Goal: Task Accomplishment & Management: Complete application form

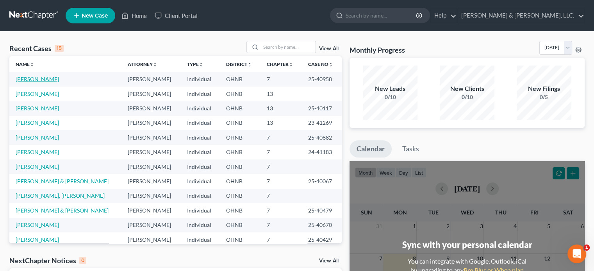
click at [37, 79] on link "[PERSON_NAME]" at bounding box center [37, 79] width 43 height 7
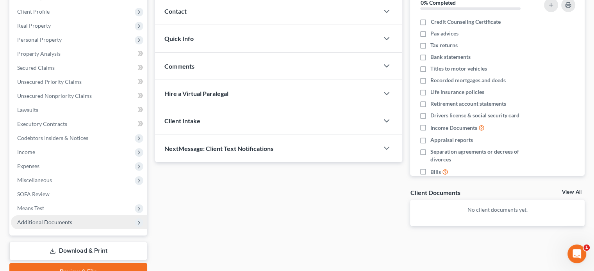
scroll to position [143, 0]
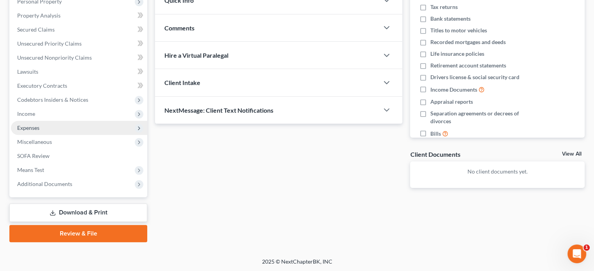
click at [34, 128] on span "Expenses" at bounding box center [28, 128] width 22 height 7
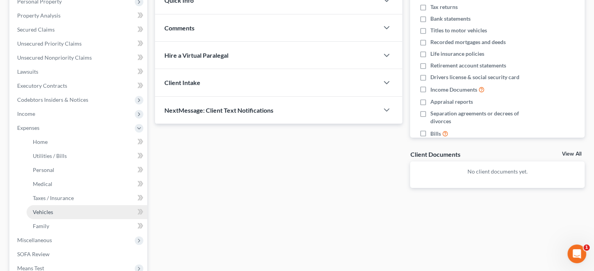
scroll to position [182, 0]
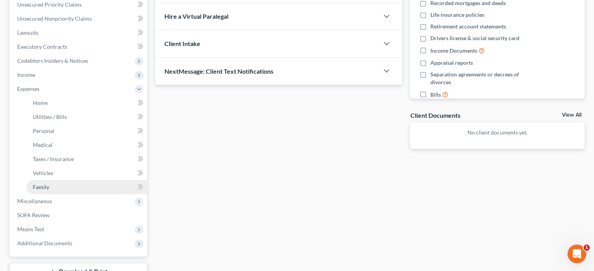
click at [44, 185] on span "Family" at bounding box center [41, 187] width 16 height 7
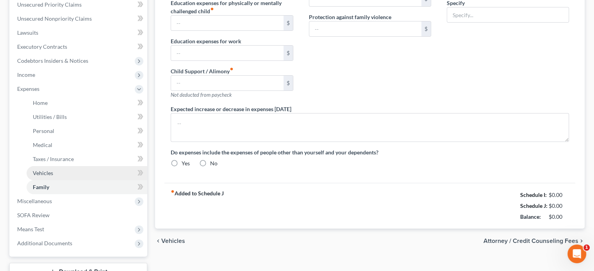
type input "400.00"
type input "0.00"
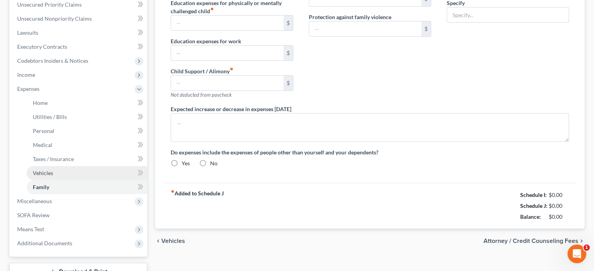
type input "0.00"
type input "1,000.00"
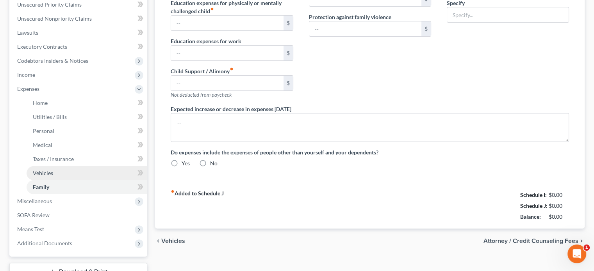
type input "Est. Spousal Support"
type textarea "Monthly mileage reimbursement by employer will reduce automobile expense when/i…"
radio input "true"
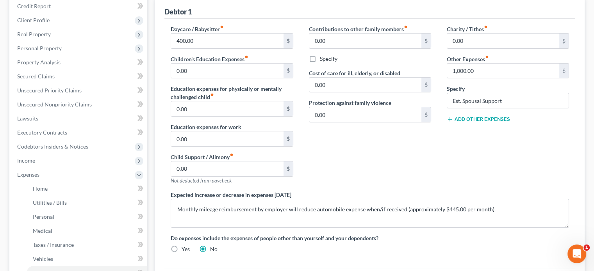
scroll to position [78, 0]
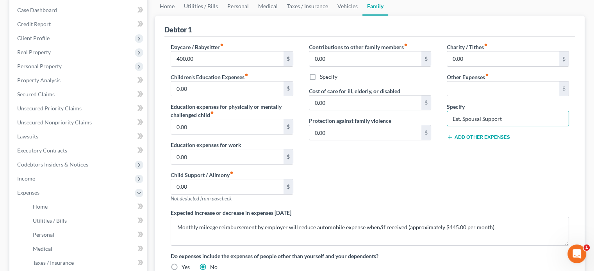
drag, startPoint x: 504, startPoint y: 117, endPoint x: 443, endPoint y: 126, distance: 62.3
click at [443, 126] on div "Charity / Tithes fiber_manual_record 0.00 $ Other Expenses fiber_manual_record …" at bounding box center [508, 126] width 138 height 166
click at [387, 187] on div "Contributions to other family members fiber_manual_record 0.00 $ Specify Cost o…" at bounding box center [370, 126] width 138 height 166
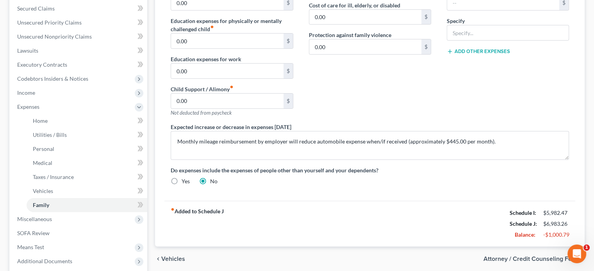
scroll to position [39, 0]
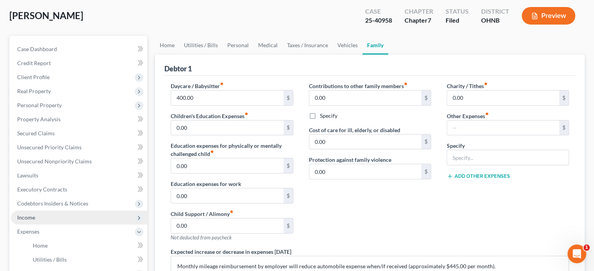
click at [26, 215] on span "Income" at bounding box center [26, 217] width 18 height 7
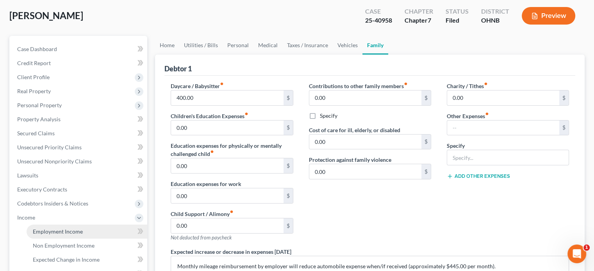
click at [61, 228] on span "Employment Income" at bounding box center [58, 231] width 50 height 7
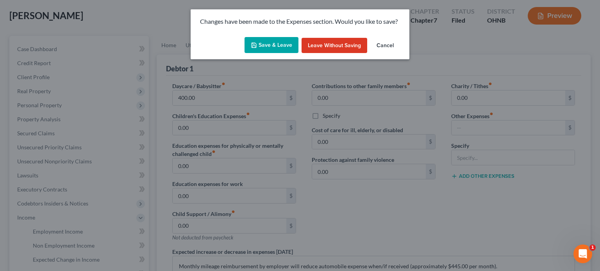
click at [267, 48] on button "Save & Leave" at bounding box center [271, 45] width 54 height 16
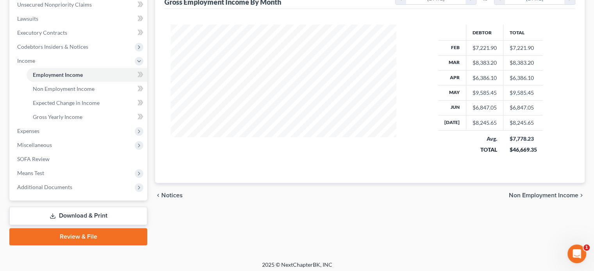
scroll to position [199, 0]
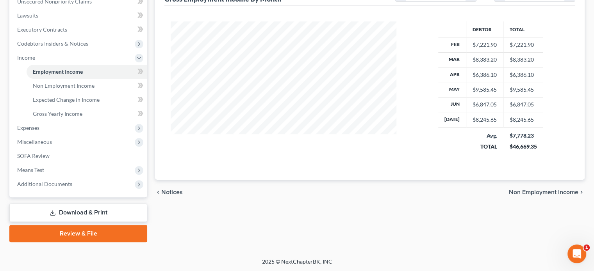
click at [96, 208] on link "Download & Print" at bounding box center [78, 213] width 138 height 18
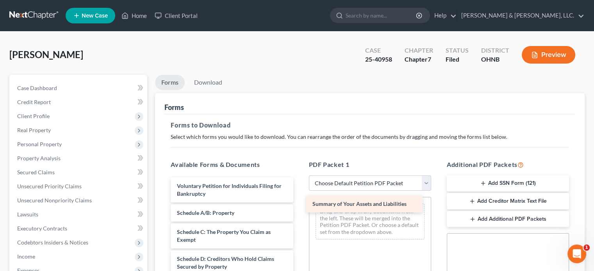
drag, startPoint x: 211, startPoint y: 212, endPoint x: 346, endPoint y: 204, distance: 135.7
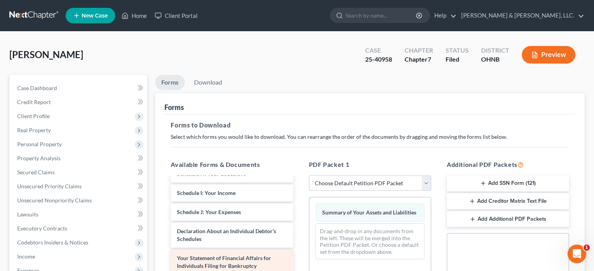
scroll to position [120, 0]
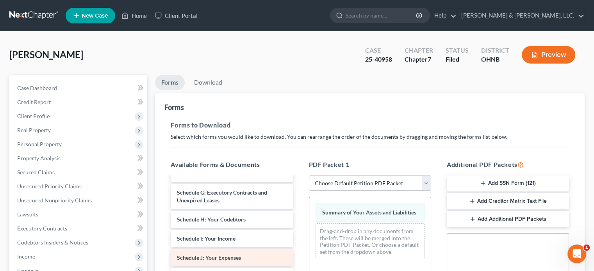
click at [221, 255] on span "Schedule J: Your Expenses" at bounding box center [209, 258] width 64 height 7
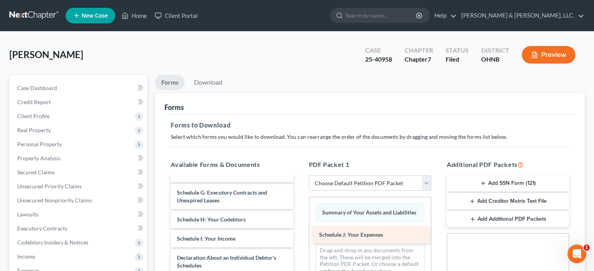
drag, startPoint x: 221, startPoint y: 255, endPoint x: 363, endPoint y: 232, distance: 143.8
click at [299, 232] on div "Schedule J: Your Expenses Voluntary Petition for Individuals Filing for Bankrup…" at bounding box center [231, 248] width 135 height 382
click at [426, 181] on select "Choose Default Petition PDF Packet Complete Bankruptcy Petition (all forms and …" at bounding box center [370, 184] width 122 height 16
select select "2"
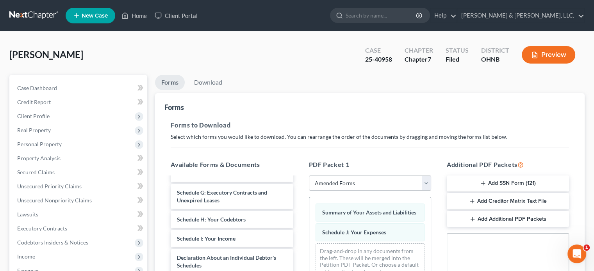
click at [309, 176] on select "Choose Default Petition PDF Packet Complete Bankruptcy Petition (all forms and …" at bounding box center [370, 184] width 122 height 16
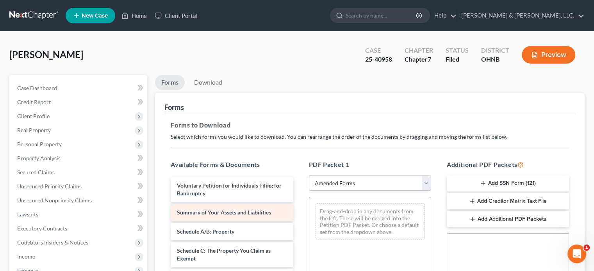
scroll to position [0, 0]
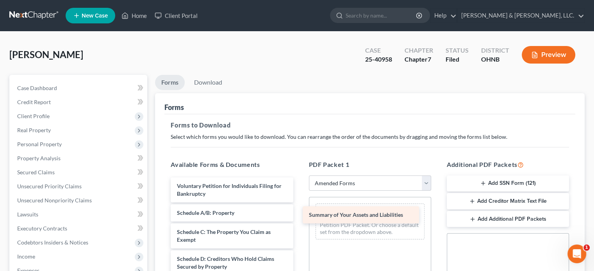
drag, startPoint x: 209, startPoint y: 210, endPoint x: 341, endPoint y: 213, distance: 132.0
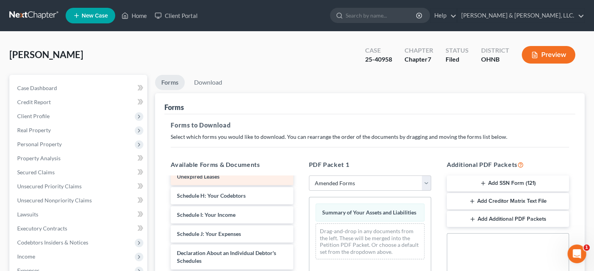
scroll to position [156, 0]
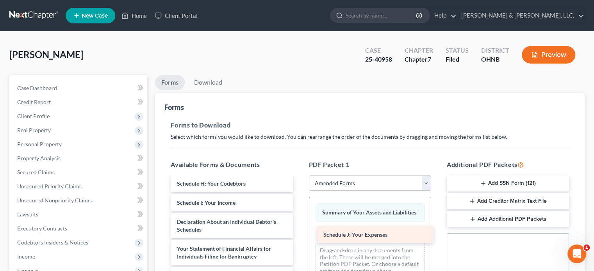
drag, startPoint x: 233, startPoint y: 222, endPoint x: 379, endPoint y: 236, distance: 147.0
click at [299, 236] on div "Schedule J: Your Expenses Voluntary Petition for Individuals Filing for Bankrup…" at bounding box center [231, 212] width 135 height 382
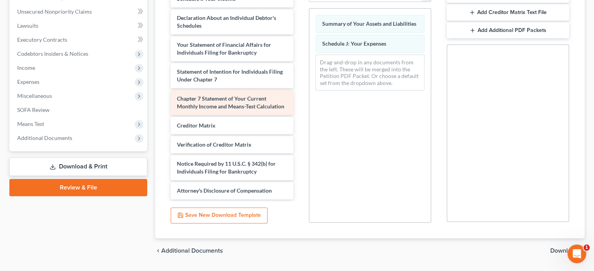
scroll to position [195, 0]
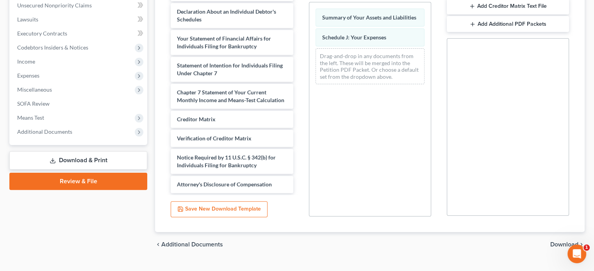
click at [72, 158] on link "Download & Print" at bounding box center [78, 160] width 138 height 18
click at [78, 160] on link "Download & Print" at bounding box center [78, 160] width 138 height 18
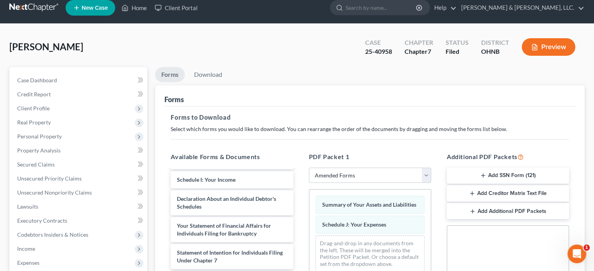
scroll to position [0, 0]
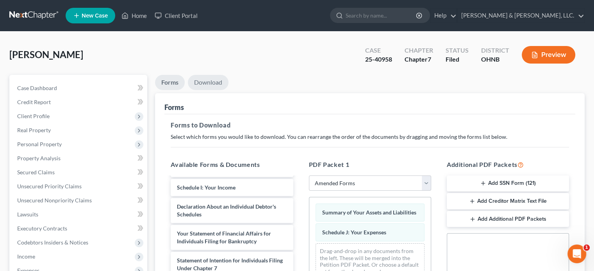
click at [215, 82] on link "Download" at bounding box center [208, 82] width 41 height 15
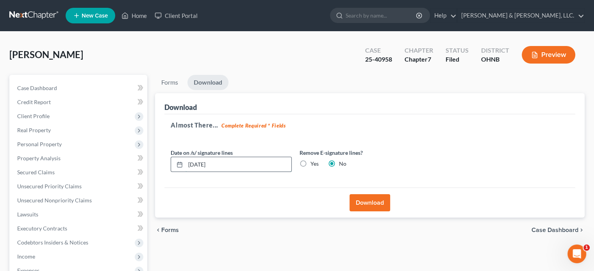
click at [203, 162] on input "[DATE]" at bounding box center [238, 164] width 106 height 15
type input "[DATE]"
click at [366, 201] on button "Download" at bounding box center [369, 202] width 41 height 17
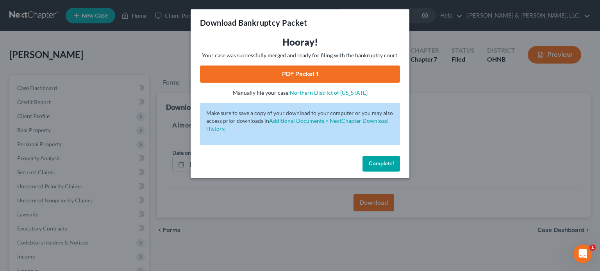
click at [289, 71] on link "PDF Packet 1" at bounding box center [300, 74] width 200 height 17
drag, startPoint x: 382, startPoint y: 160, endPoint x: 376, endPoint y: 154, distance: 8.3
click at [382, 160] on button "Complete!" at bounding box center [380, 164] width 37 height 16
